Goal: Task Accomplishment & Management: Complete application form

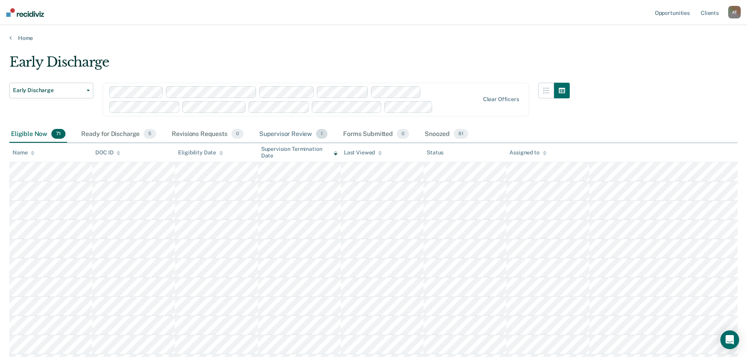
click at [286, 137] on div "Supervisor Review 1" at bounding box center [294, 134] width 72 height 17
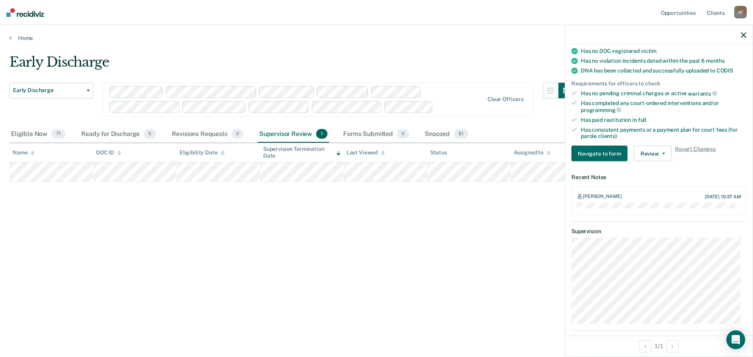
scroll to position [196, 0]
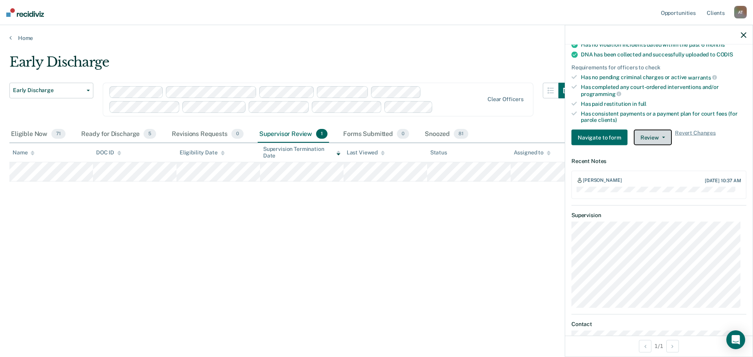
click at [664, 135] on button "Review" at bounding box center [653, 138] width 38 height 16
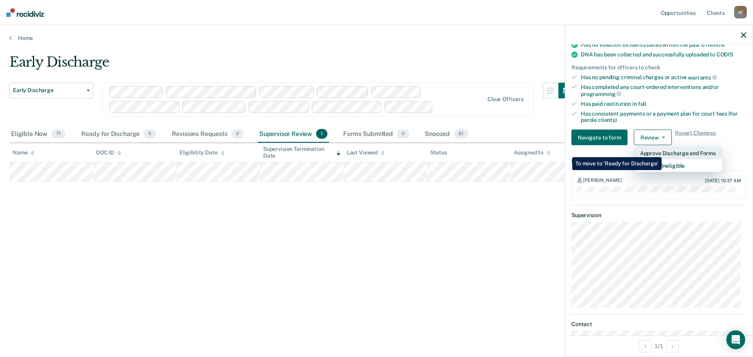
click at [662, 151] on button "Approve Discharge and Forms" at bounding box center [678, 153] width 88 height 13
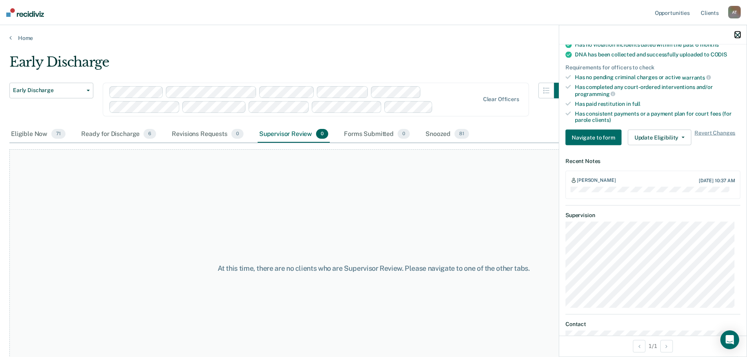
click at [738, 35] on icon "button" at bounding box center [737, 34] width 5 height 5
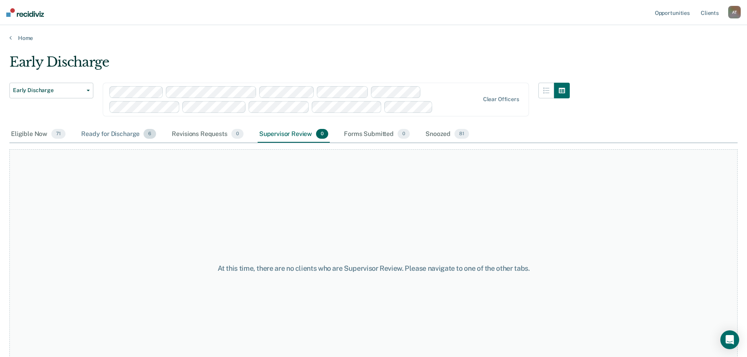
click at [125, 135] on div "Ready for Discharge 6" at bounding box center [119, 134] width 78 height 17
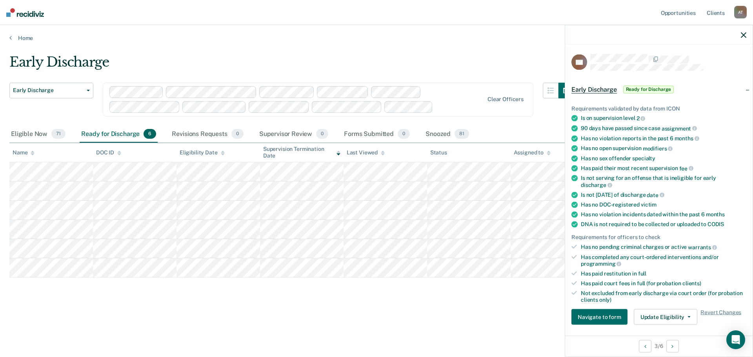
click at [483, 55] on div "Early Discharge" at bounding box center [291, 65] width 565 height 22
click at [742, 34] on icon "button" at bounding box center [743, 34] width 5 height 5
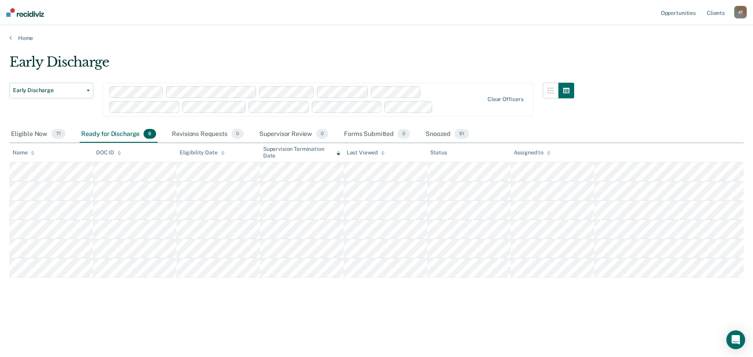
click at [303, 52] on main "Early Discharge Early Discharge Early Discharge Clear officers Eligible Now 71 …" at bounding box center [376, 199] width 753 height 314
